Goal: Information Seeking & Learning: Check status

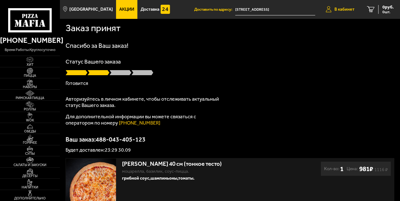
click at [343, 9] on span "В кабинет" at bounding box center [345, 9] width 20 height 4
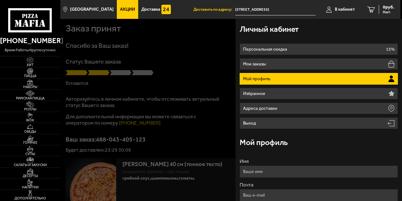
click at [185, 77] on div at bounding box center [261, 119] width 402 height 201
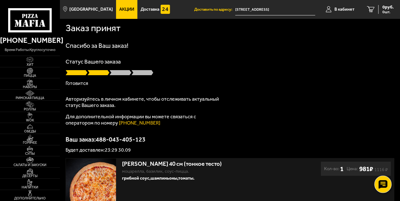
click at [385, 186] on use at bounding box center [382, 184] width 9 height 9
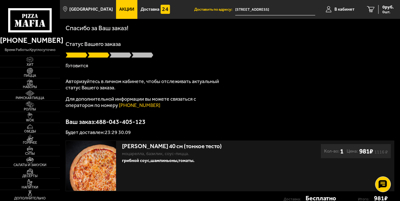
scroll to position [67, 0]
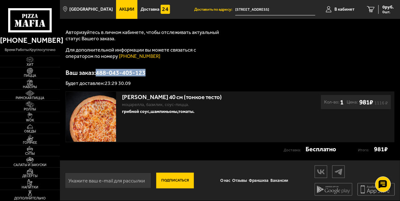
drag, startPoint x: 149, startPoint y: 72, endPoint x: 98, endPoint y: 71, distance: 51.5
click at [98, 71] on p "Ваш заказ: 488-043-405-123" at bounding box center [230, 72] width 329 height 6
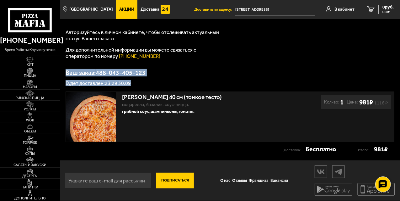
drag, startPoint x: 134, startPoint y: 82, endPoint x: 67, endPoint y: 72, distance: 68.6
click at [67, 72] on div "Ваш заказ: 488-043-405-123 Будет доставлен: 23:29 30.09" at bounding box center [230, 77] width 329 height 16
copy div "Ваш заказ: 488-043-405-123 Будет доставлен: 23:29 30.09"
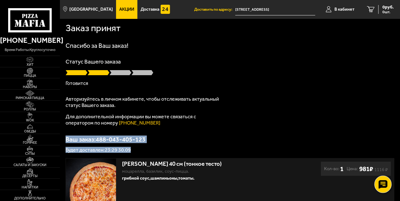
click at [389, 187] on div at bounding box center [382, 183] width 17 height 17
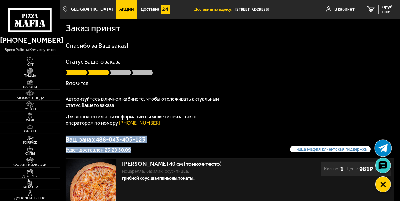
click at [385, 148] on use at bounding box center [383, 148] width 10 height 8
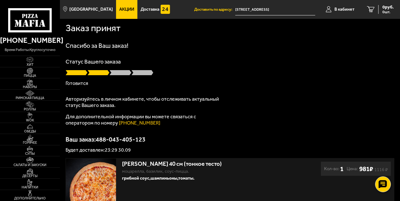
click at [269, 80] on div "Статус Вашего заказа Готовится" at bounding box center [230, 72] width 329 height 27
click at [388, 190] on div "Пицца Мафия клиентская поддержка Чат на сайте" at bounding box center [383, 183] width 19 height 19
click at [383, 184] on icon at bounding box center [382, 184] width 9 height 9
click at [382, 181] on use at bounding box center [382, 184] width 9 height 9
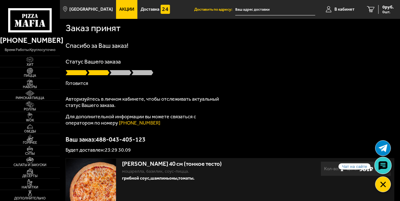
click at [386, 167] on icon at bounding box center [382, 165] width 9 height 9
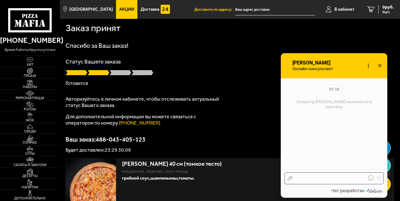
scroll to position [68, 0]
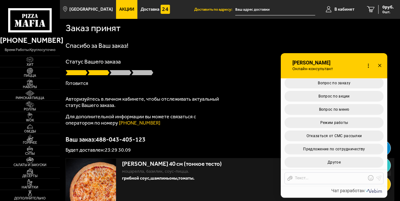
click at [148, 141] on p "Ваш заказ: 488-043-405-123" at bounding box center [230, 139] width 329 height 6
drag, startPoint x: 153, startPoint y: 138, endPoint x: 98, endPoint y: 137, distance: 54.3
click at [98, 137] on p "Ваш заказ: 488-043-405-123" at bounding box center [230, 139] width 329 height 6
copy p "488-043-405-123"
click at [319, 176] on div at bounding box center [329, 178] width 73 height 6
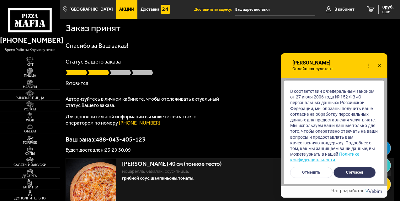
click at [358, 170] on button "Согласен" at bounding box center [355, 172] width 42 height 11
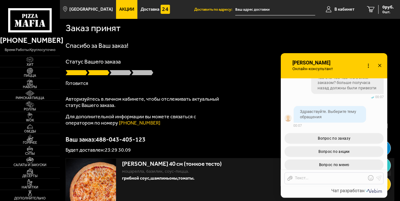
scroll to position [171, 0]
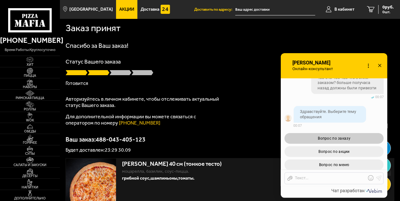
click at [341, 140] on span "Вопрос по заказу" at bounding box center [334, 138] width 33 height 4
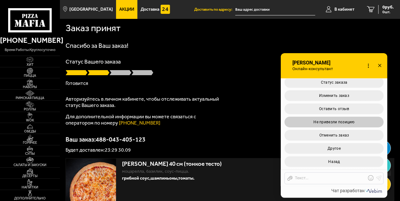
scroll to position [375, 0]
click at [343, 123] on span "Не привезли позицию" at bounding box center [334, 122] width 41 height 4
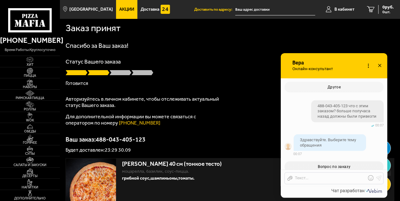
scroll to position [142, 0]
drag, startPoint x: 337, startPoint y: 121, endPoint x: 317, endPoint y: 104, distance: 26.7
click at [317, 104] on div "488-043-405-123 что с этим заказом? больше получаса назад должны были привезти" at bounding box center [347, 112] width 72 height 22
copy span "488-043-405-123 что с этим заказом? больше получаса назад должны были привезти"
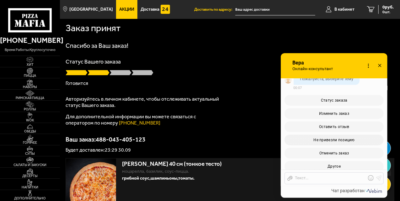
scroll to position [460, 0]
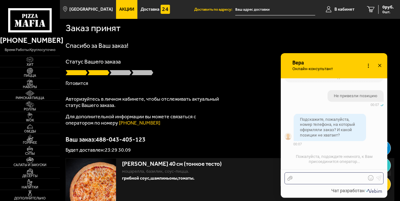
click at [312, 174] on div "Отправить файл Текст..." at bounding box center [334, 178] width 99 height 12
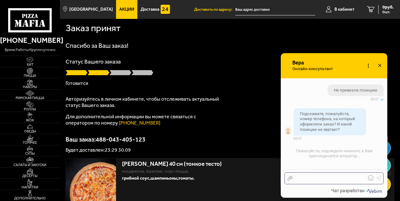
scroll to position [506, 0]
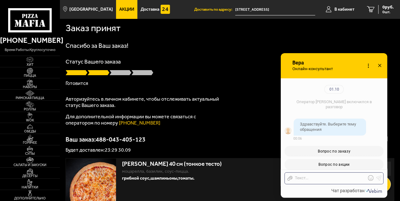
scroll to position [506, 0]
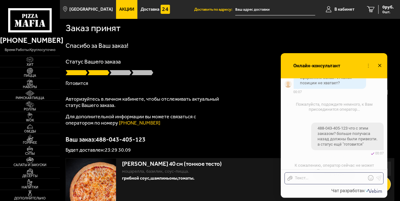
checkbox input "true"
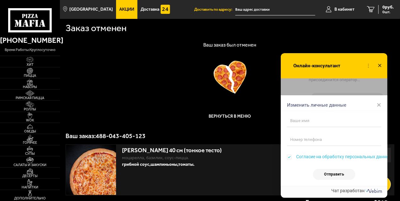
click at [147, 75] on div at bounding box center [230, 77] width 329 height 33
click at [380, 104] on span "×" at bounding box center [379, 104] width 4 height 9
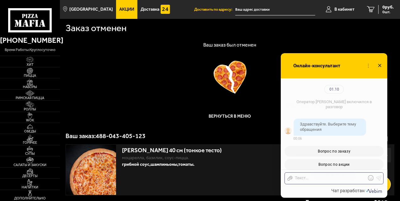
scroll to position [547, 0]
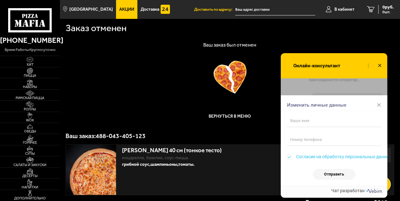
click at [381, 104] on span "×" at bounding box center [379, 104] width 4 height 9
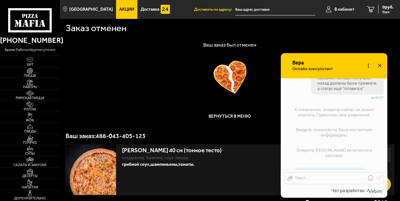
scroll to position [628, 0]
